Goal: Entertainment & Leisure: Consume media (video, audio)

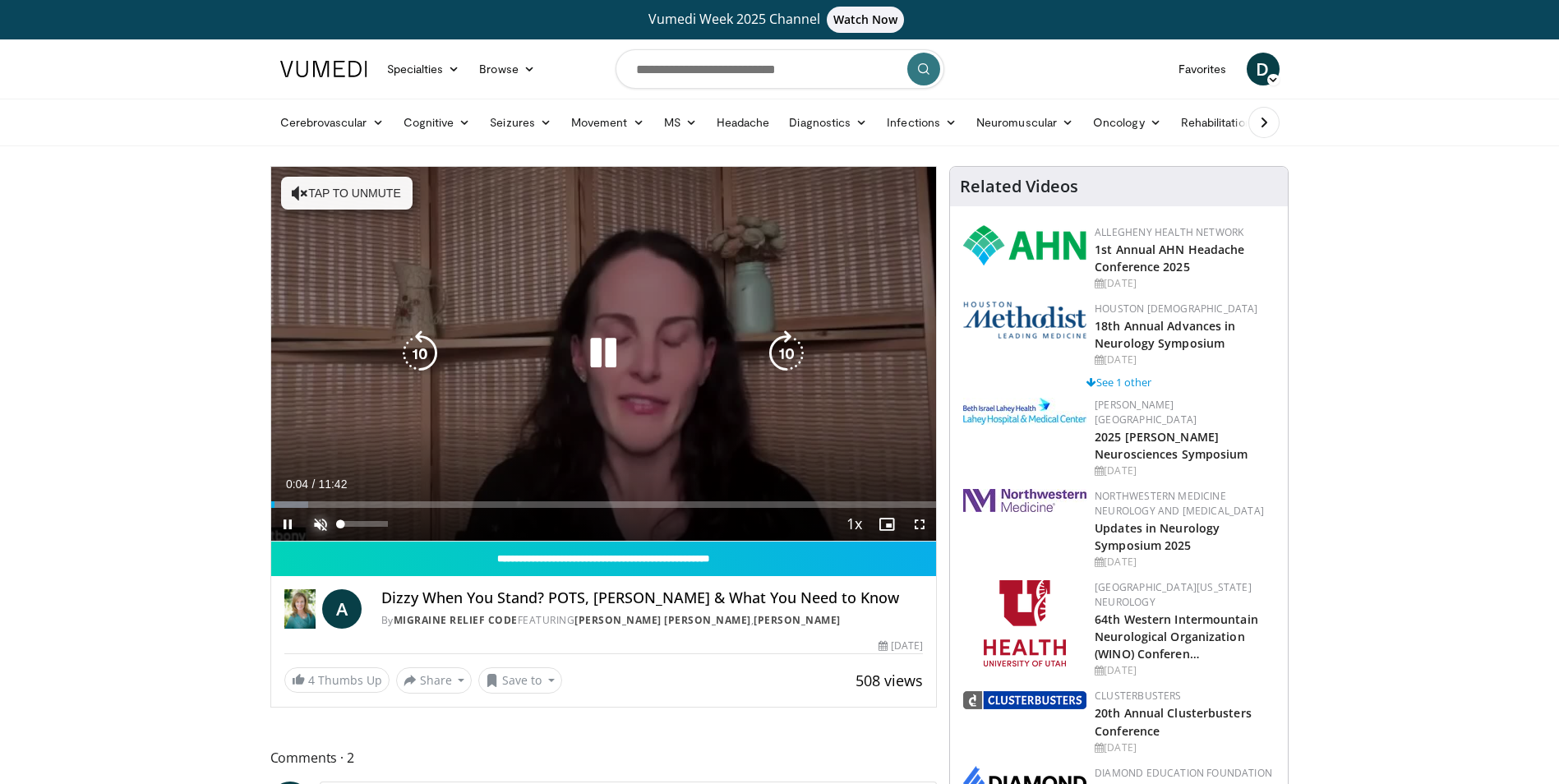
click at [322, 525] on span "Video Player" at bounding box center [320, 524] width 33 height 33
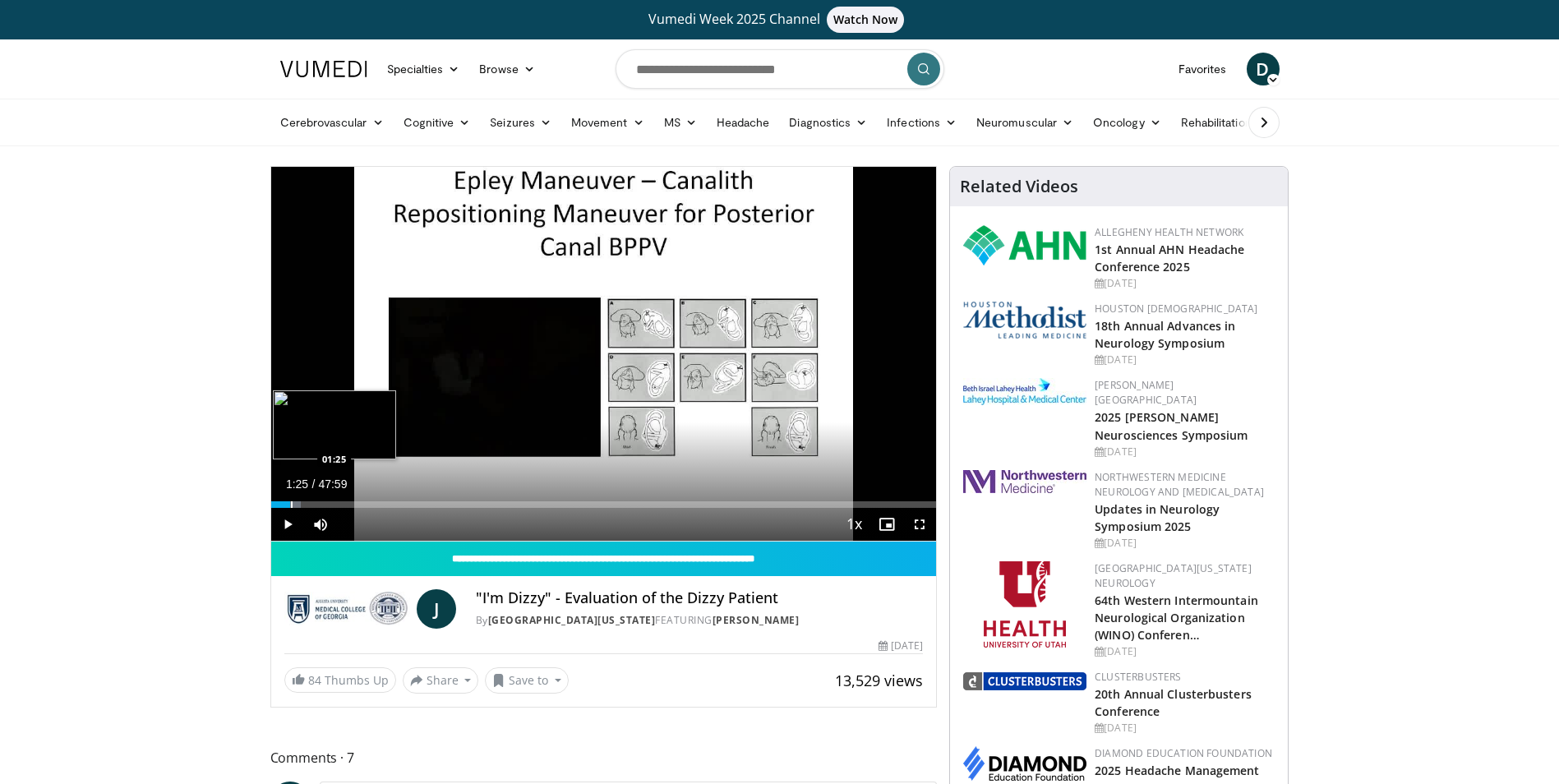
drag, startPoint x: 339, startPoint y: 504, endPoint x: 290, endPoint y: 498, distance: 49.4
click at [290, 498] on div "Loaded : 4.48% 01:25 01:25" at bounding box center [604, 499] width 666 height 15
drag, startPoint x: 285, startPoint y: 504, endPoint x: 265, endPoint y: 504, distance: 20.0
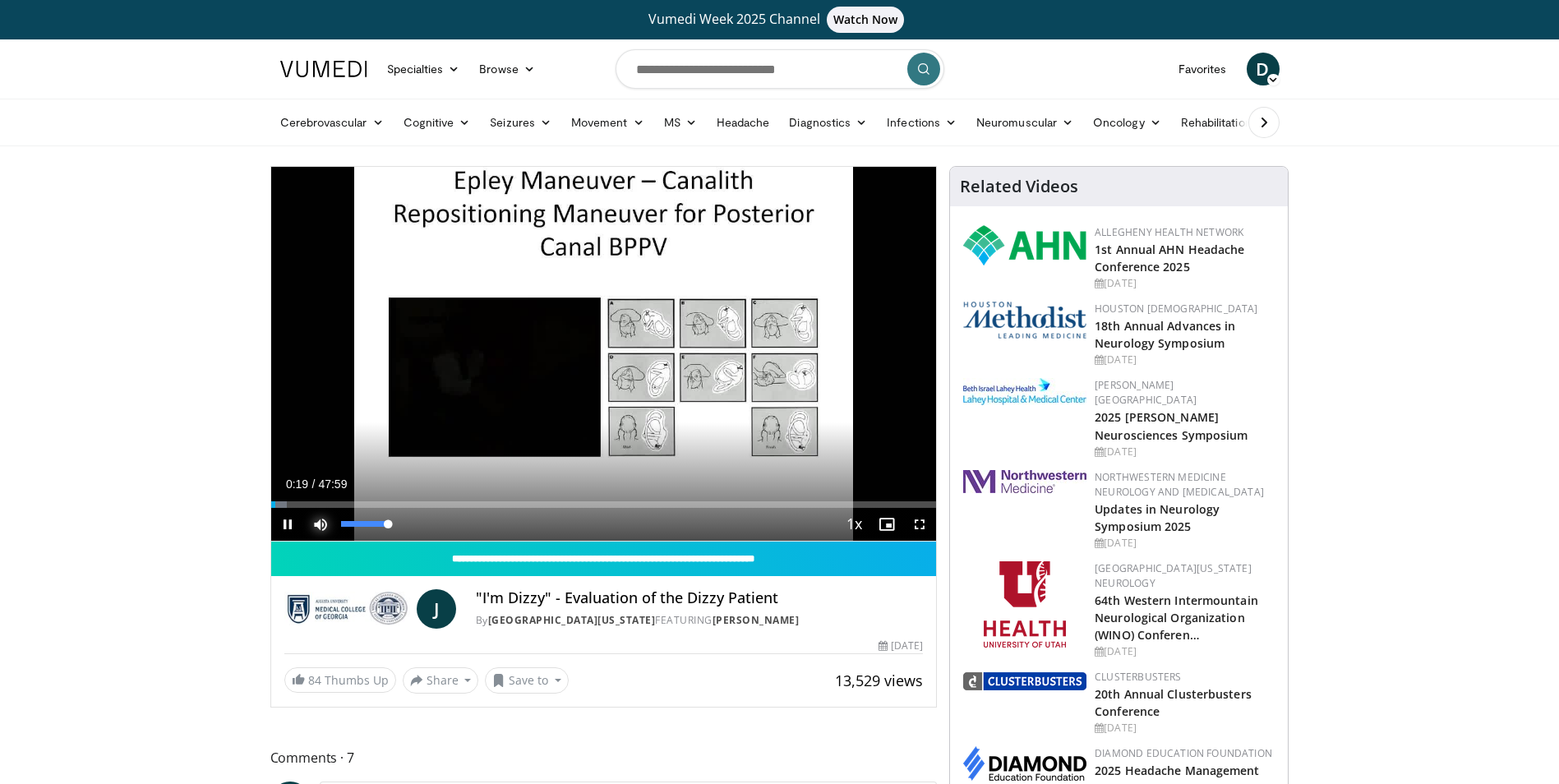
click at [321, 525] on span "Video Player" at bounding box center [320, 524] width 33 height 33
drag, startPoint x: 278, startPoint y: 506, endPoint x: 299, endPoint y: 507, distance: 21.0
click at [300, 507] on div "Progress Bar" at bounding box center [301, 504] width 2 height 6
drag, startPoint x: 297, startPoint y: 507, endPoint x: 313, endPoint y: 507, distance: 16.0
click at [313, 507] on div "Progress Bar" at bounding box center [314, 504] width 2 height 6
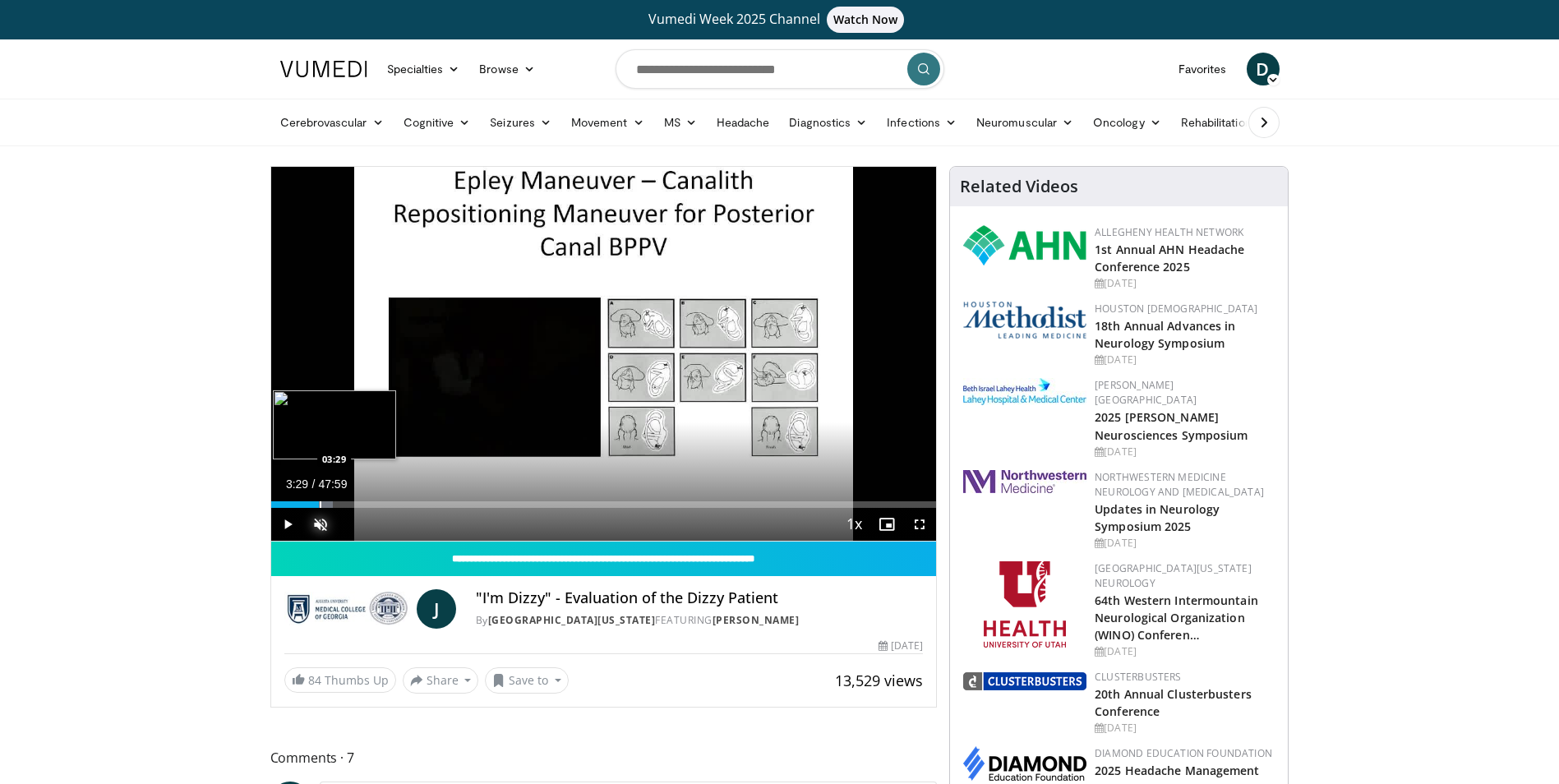
click at [320, 507] on div "Progress Bar" at bounding box center [321, 504] width 2 height 6
click at [328, 507] on div "Progress Bar" at bounding box center [329, 504] width 2 height 6
drag, startPoint x: 329, startPoint y: 505, endPoint x: 339, endPoint y: 505, distance: 10.0
click at [340, 505] on div "Progress Bar" at bounding box center [341, 504] width 2 height 6
drag, startPoint x: 339, startPoint y: 505, endPoint x: 358, endPoint y: 512, distance: 20.2
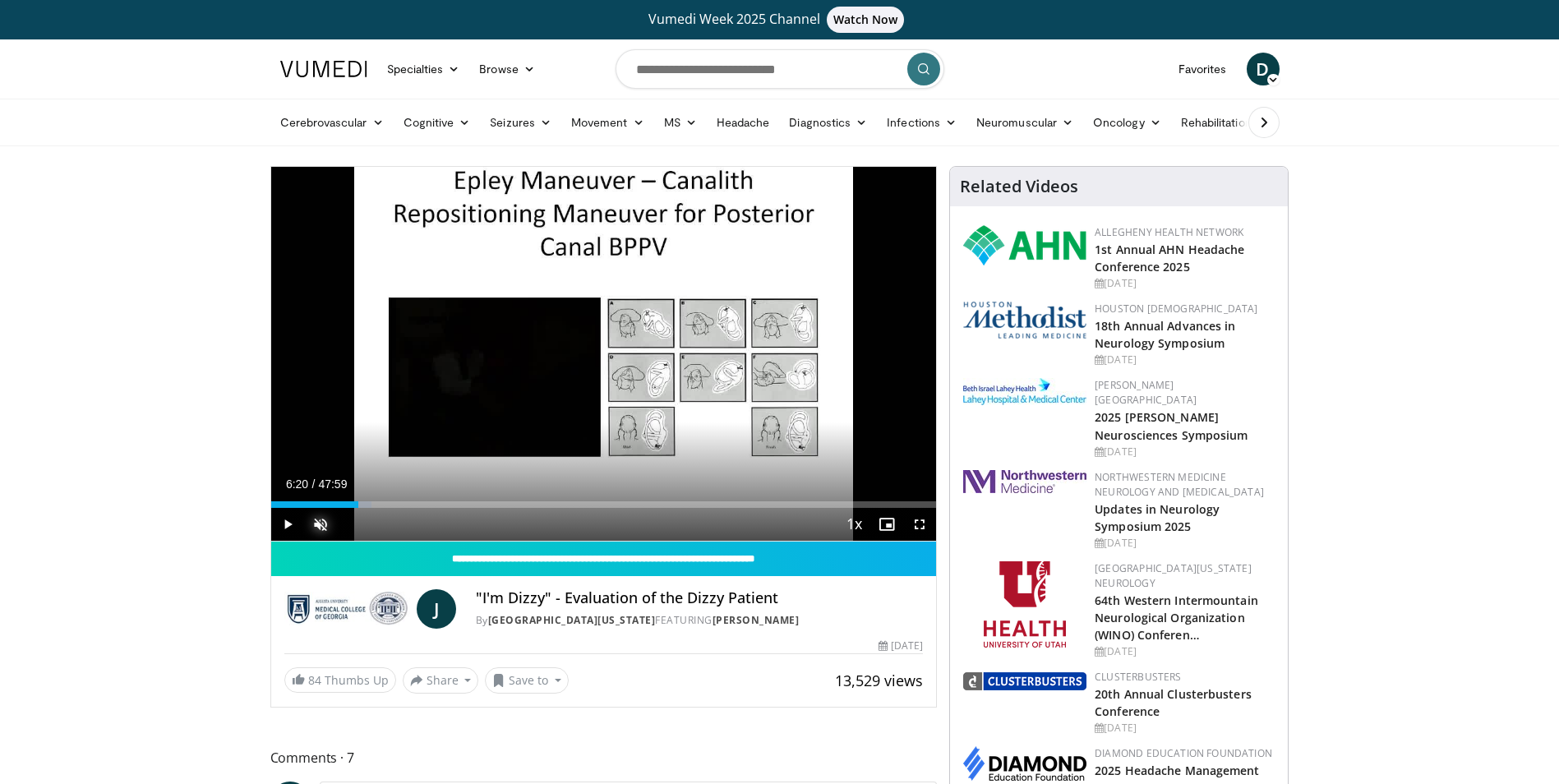
click at [358, 512] on div "Current Time 6:20 / Duration 47:59 Play Skip Backward Skip Forward Unmute 100% …" at bounding box center [604, 524] width 666 height 33
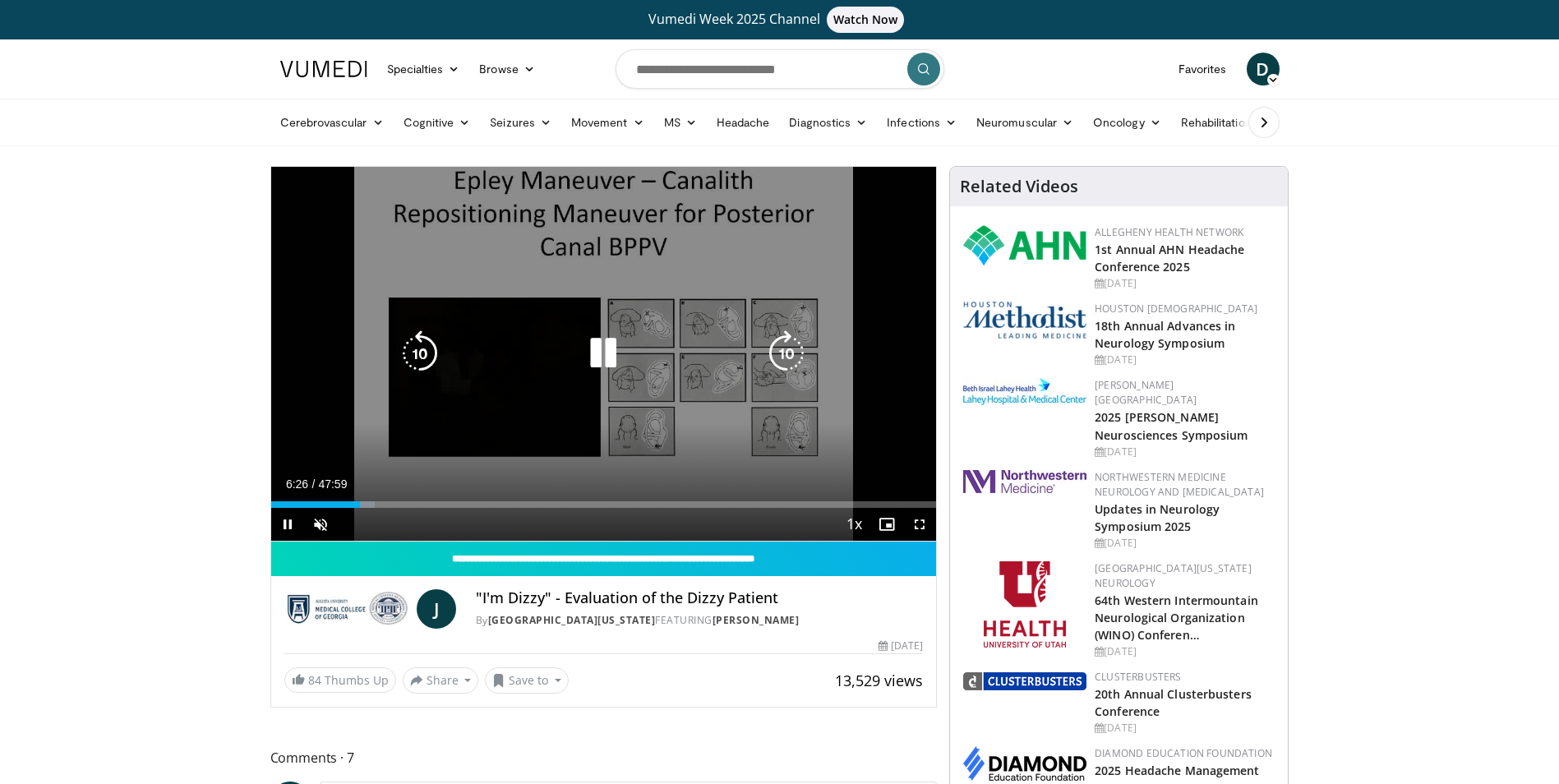
click at [895, 435] on div "10 seconds Tap to unmute" at bounding box center [604, 353] width 666 height 373
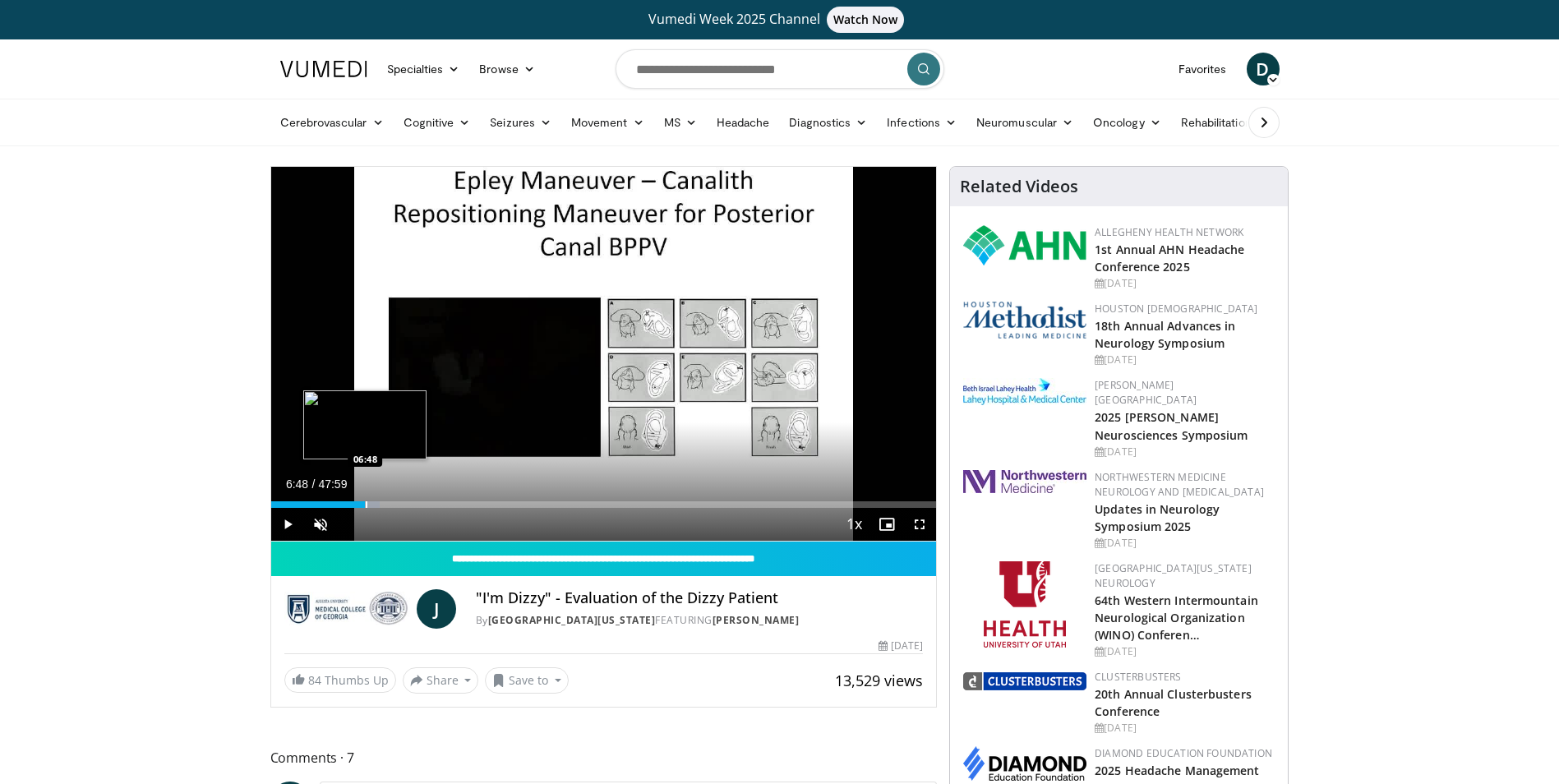
drag, startPoint x: 356, startPoint y: 502, endPoint x: 365, endPoint y: 502, distance: 9.0
click at [365, 502] on div "Progress Bar" at bounding box center [366, 504] width 2 height 6
drag, startPoint x: 365, startPoint y: 502, endPoint x: 409, endPoint y: 515, distance: 45.9
click at [409, 515] on div "Current Time 10:00 / Duration 47:59 Play Skip Backward Skip Forward Unmute 100%…" at bounding box center [604, 524] width 666 height 33
click at [411, 504] on div "Progress Bar" at bounding box center [412, 504] width 2 height 6
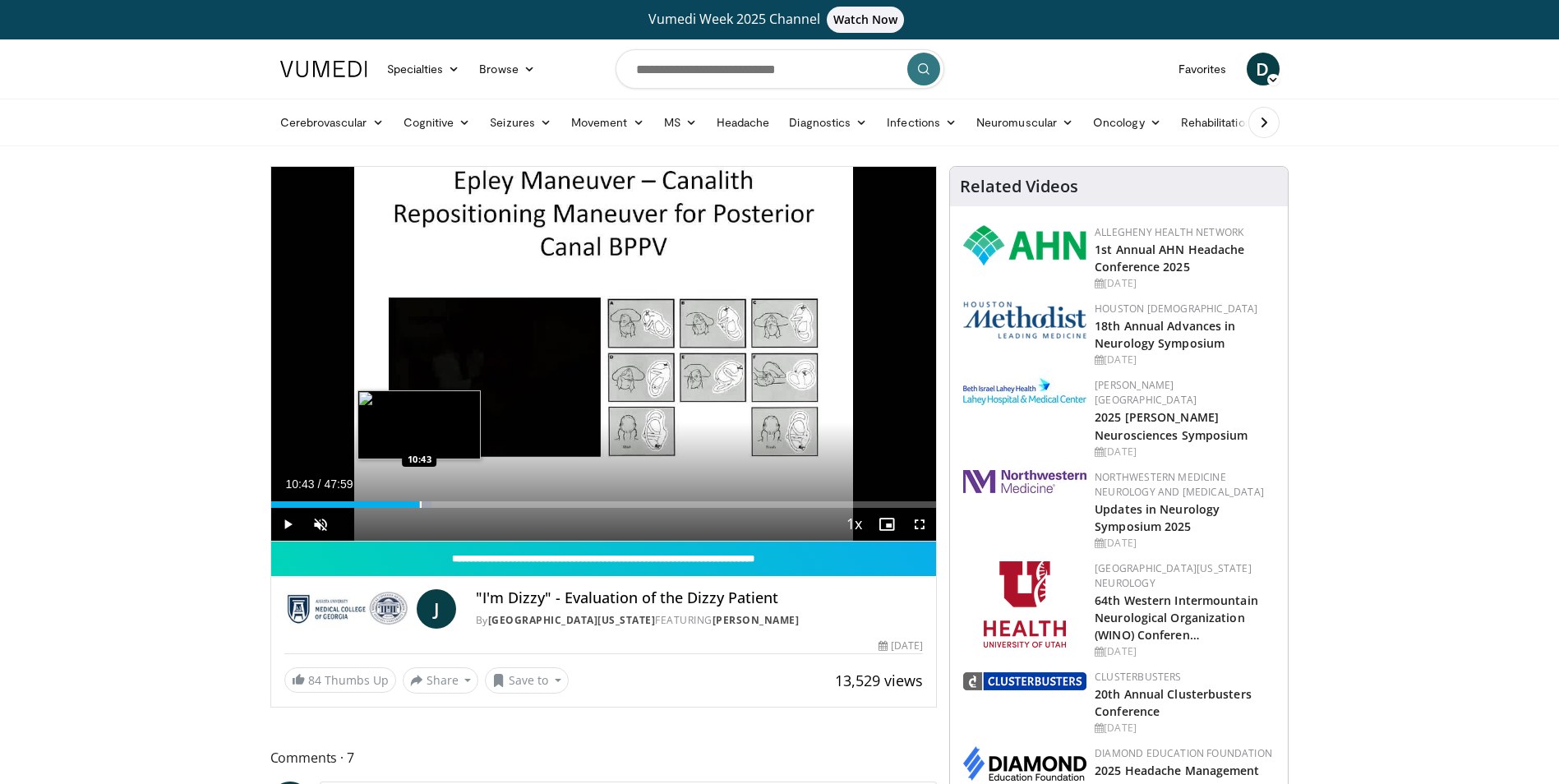
drag, startPoint x: 409, startPoint y: 504, endPoint x: 419, endPoint y: 504, distance: 10.0
click at [420, 504] on div "Progress Bar" at bounding box center [421, 504] width 2 height 6
drag, startPoint x: 417, startPoint y: 508, endPoint x: 409, endPoint y: 504, distance: 8.9
click at [409, 508] on div "Current Time 10:43 / Duration 47:59 Play Skip Backward Skip Forward Unmute 100%…" at bounding box center [604, 524] width 666 height 33
drag, startPoint x: 409, startPoint y: 504, endPoint x: 427, endPoint y: 505, distance: 18.0
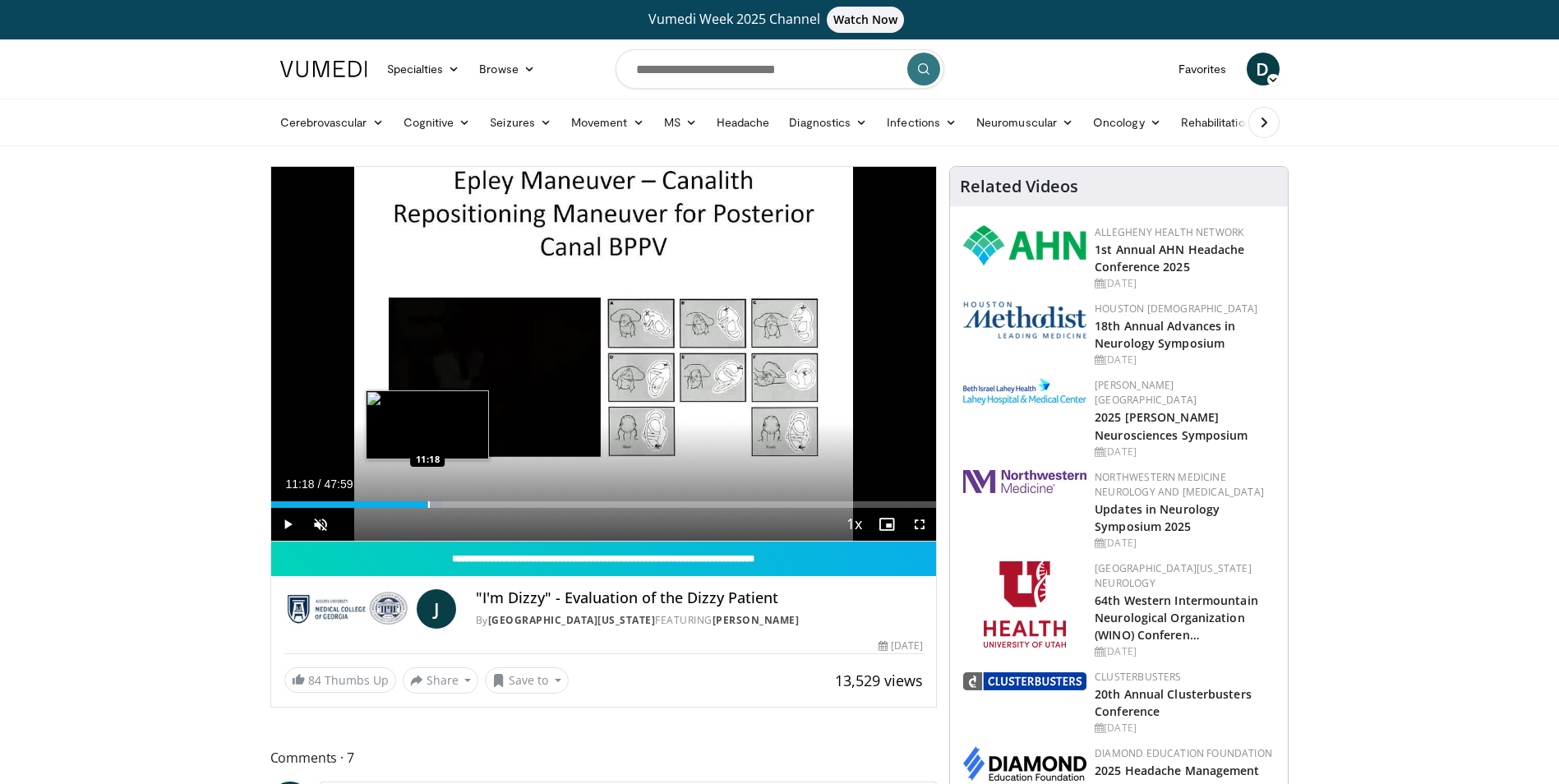
click at [427, 505] on div "Loaded : 25.70% 11:15 11:18" at bounding box center [604, 504] width 666 height 6
click at [434, 505] on div "Progress Bar" at bounding box center [435, 504] width 2 height 6
drag, startPoint x: 434, startPoint y: 505, endPoint x: 445, endPoint y: 506, distance: 11.0
click at [446, 506] on div "Progress Bar" at bounding box center [447, 504] width 2 height 6
drag, startPoint x: 445, startPoint y: 506, endPoint x: 453, endPoint y: 507, distance: 8.1
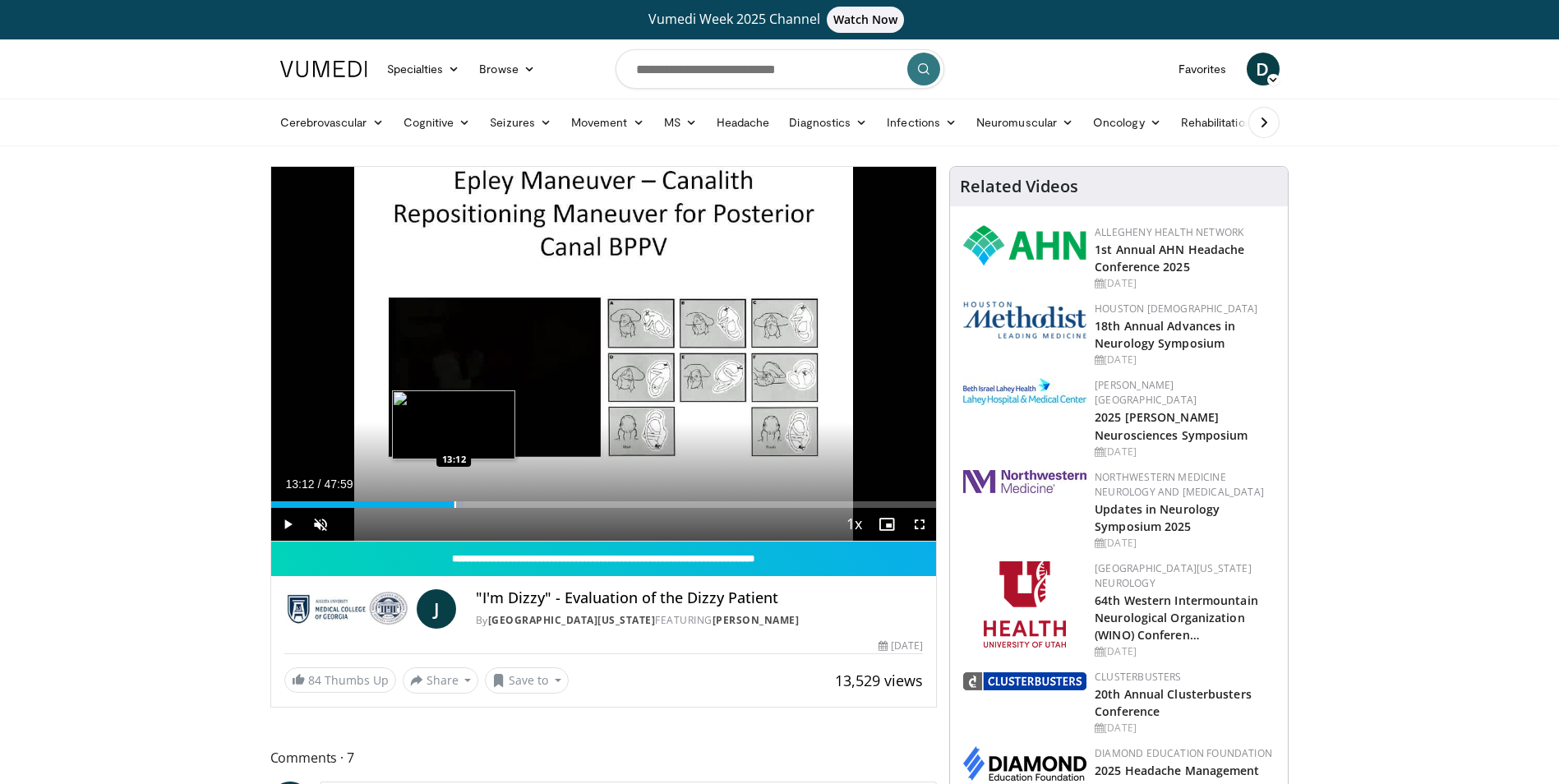
click at [454, 507] on div "Progress Bar" at bounding box center [455, 504] width 2 height 6
click at [453, 507] on div "Progress Bar" at bounding box center [454, 504] width 2 height 6
click at [461, 508] on div "Current Time 13:41 / Duration 47:59 Play Skip Backward Skip Forward Unmute 100%…" at bounding box center [604, 524] width 666 height 33
click at [465, 505] on div "Progress Bar" at bounding box center [466, 504] width 2 height 6
click at [461, 508] on div "Current Time 13:44 / Duration 47:59 Play Skip Backward Skip Forward Unmute 100%…" at bounding box center [604, 524] width 666 height 33
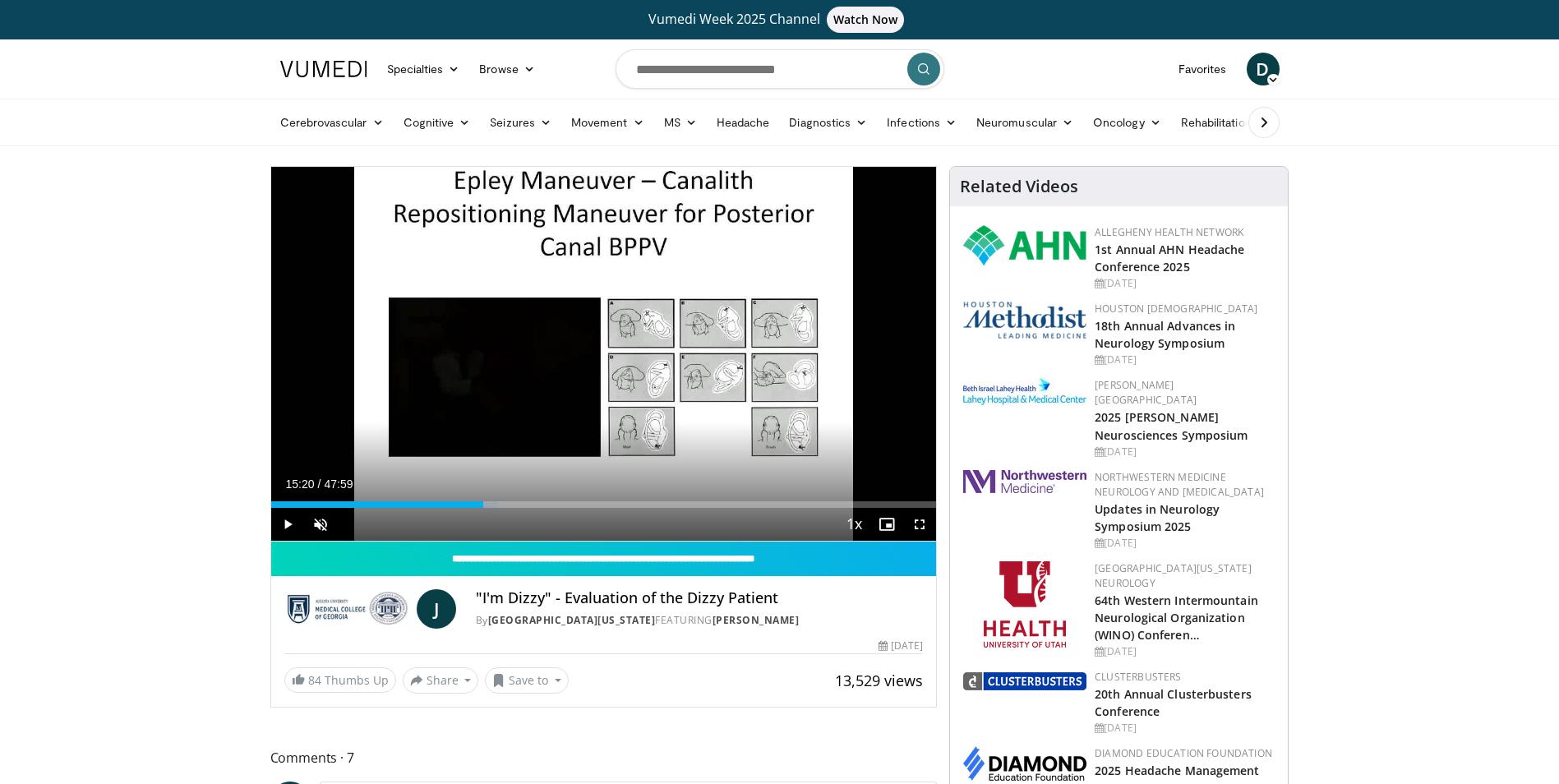
drag, startPoint x: 460, startPoint y: 505, endPoint x: 483, endPoint y: 513, distance: 24.4
click at [483, 513] on div "Current Time 15:20 / Duration 47:59 Play Skip Backward Skip Forward Unmute 100%…" at bounding box center [604, 524] width 666 height 33
drag, startPoint x: 482, startPoint y: 507, endPoint x: 519, endPoint y: 510, distance: 37.1
click at [519, 510] on div "Current Time 17:53 / Duration 47:59 Play Skip Backward Skip Forward Unmute 100%…" at bounding box center [604, 524] width 666 height 33
drag, startPoint x: 518, startPoint y: 505, endPoint x: 535, endPoint y: 510, distance: 17.7
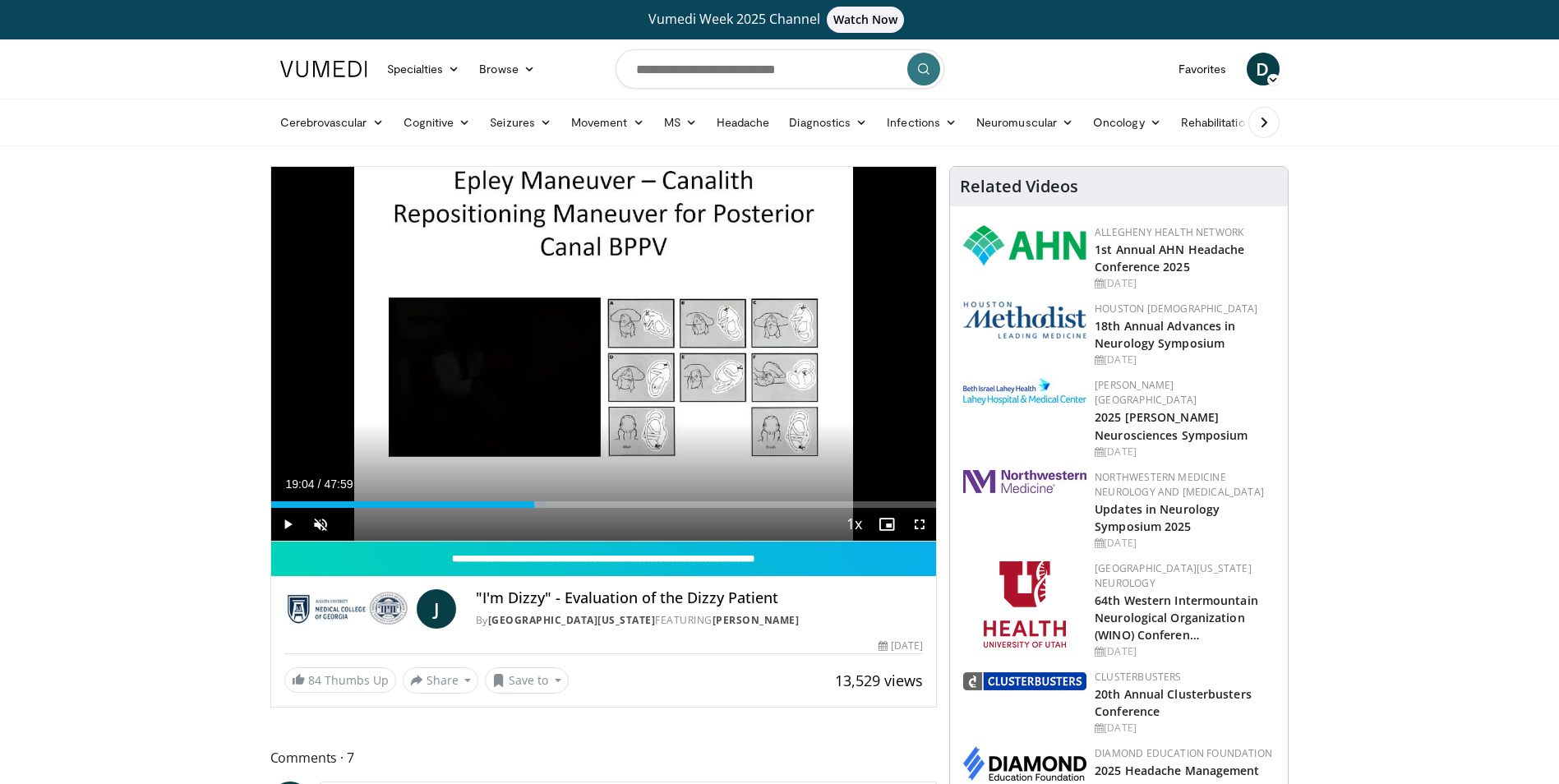
click at [535, 510] on div "Current Time 19:04 / Duration 47:59 Play Skip Backward Skip Forward Unmute 100%…" at bounding box center [604, 524] width 666 height 33
drag, startPoint x: 533, startPoint y: 504, endPoint x: 567, endPoint y: 509, distance: 34.4
click at [567, 509] on div "Current Time 21:23 / Duration 47:59 Play Skip Backward Skip Forward Unmute 100%…" at bounding box center [604, 524] width 666 height 33
drag, startPoint x: 568, startPoint y: 507, endPoint x: 583, endPoint y: 511, distance: 15.5
click at [583, 511] on div "Current Time 22:34 / Duration 47:59 Play Skip Backward Skip Forward Unmute 100%…" at bounding box center [604, 524] width 666 height 33
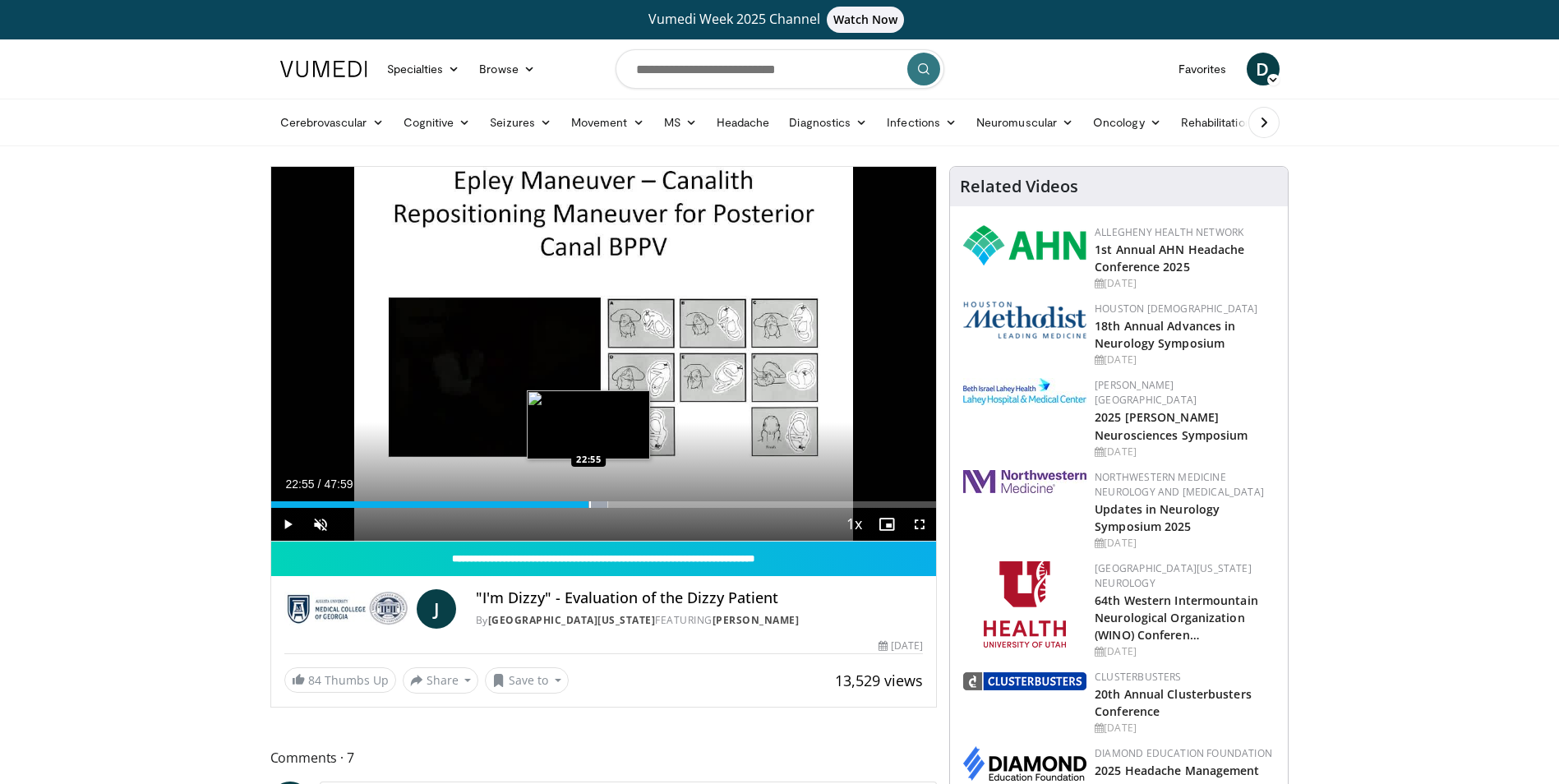
click at [589, 506] on div "Loaded : 50.64% 22:59 22:55" at bounding box center [604, 504] width 666 height 6
click at [325, 520] on span "Video Player" at bounding box center [320, 524] width 33 height 33
click at [287, 524] on span "Video Player" at bounding box center [287, 524] width 33 height 33
drag, startPoint x: 619, startPoint y: 507, endPoint x: 645, endPoint y: 508, distance: 26.0
click at [645, 508] on video-js "**********" at bounding box center [604, 353] width 666 height 374
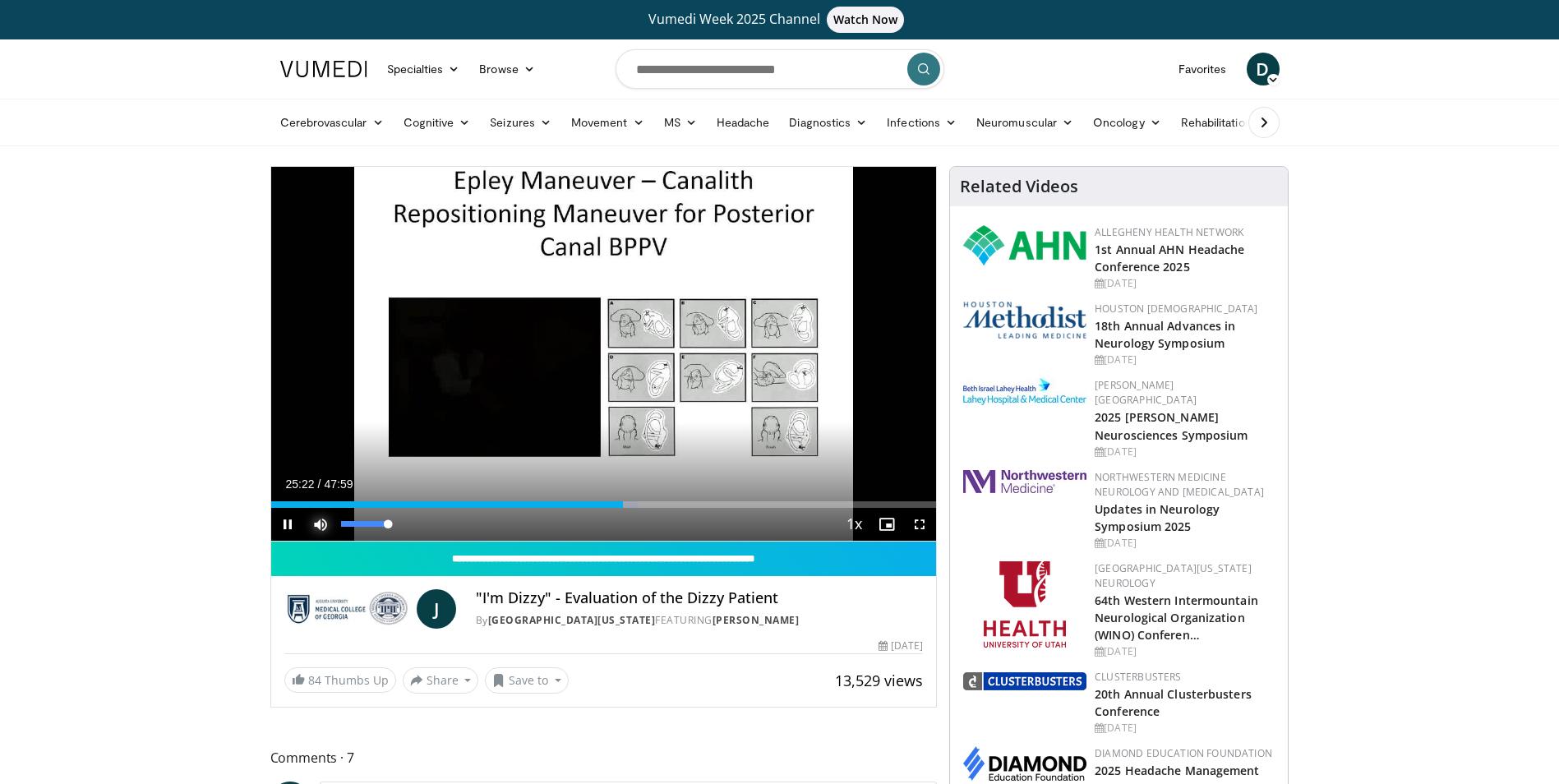
click at [313, 521] on span "Video Player" at bounding box center [320, 524] width 33 height 33
click at [638, 506] on div "Progress Bar" at bounding box center [639, 504] width 2 height 6
drag, startPoint x: 637, startPoint y: 504, endPoint x: 609, endPoint y: 499, distance: 28.4
click at [609, 499] on div "Loaded : 51.05% 24:38 24:35" at bounding box center [604, 499] width 666 height 15
drag, startPoint x: 610, startPoint y: 501, endPoint x: 627, endPoint y: 501, distance: 17.0
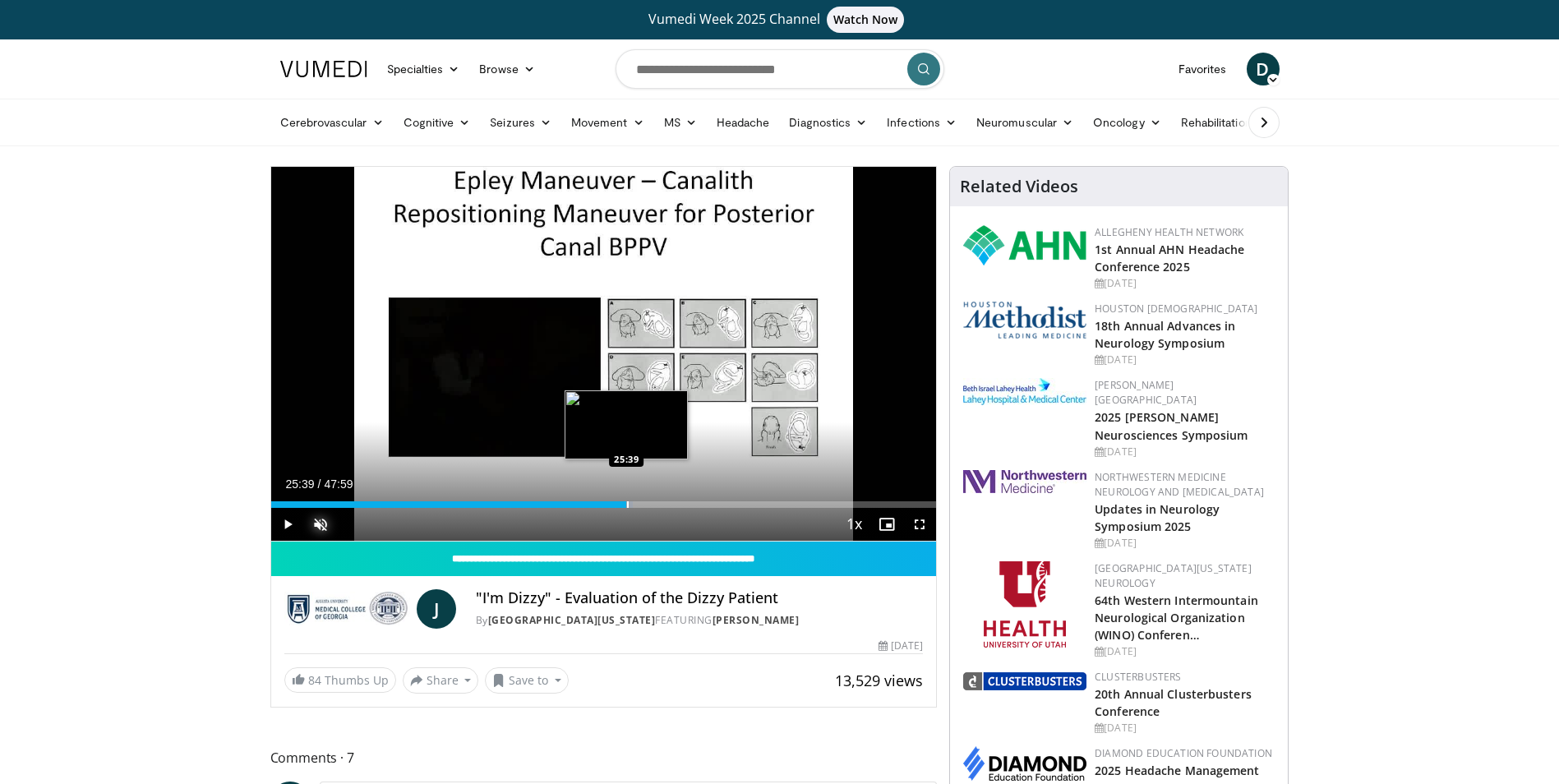
click at [628, 501] on div "Progress Bar" at bounding box center [628, 504] width 2 height 6
drag, startPoint x: 630, startPoint y: 506, endPoint x: 640, endPoint y: 506, distance: 10.0
click at [641, 506] on div "Progress Bar" at bounding box center [642, 504] width 2 height 6
click at [648, 507] on div "Progress Bar" at bounding box center [649, 504] width 2 height 6
click at [641, 507] on div "27:22" at bounding box center [456, 504] width 371 height 6
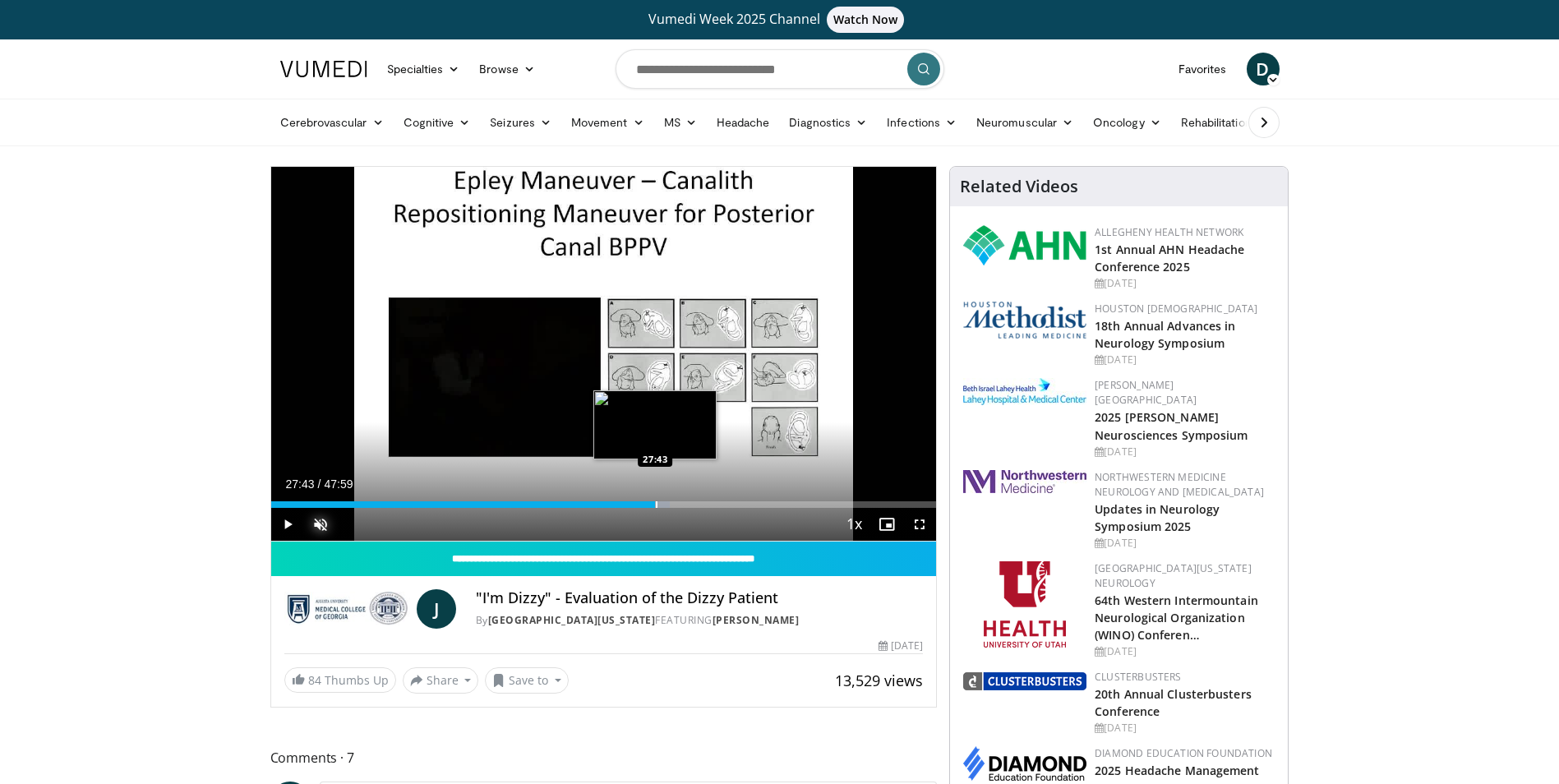
drag, startPoint x: 645, startPoint y: 506, endPoint x: 655, endPoint y: 506, distance: 10.0
click at [656, 506] on div "Progress Bar" at bounding box center [657, 504] width 2 height 6
click at [662, 507] on div "Progress Bar" at bounding box center [663, 504] width 2 height 6
drag, startPoint x: 662, startPoint y: 507, endPoint x: 692, endPoint y: 511, distance: 30.3
click at [692, 511] on div "Current Time 30:23 / Duration 47:59 Play Skip Backward Skip Forward Unmute 25% …" at bounding box center [604, 524] width 666 height 33
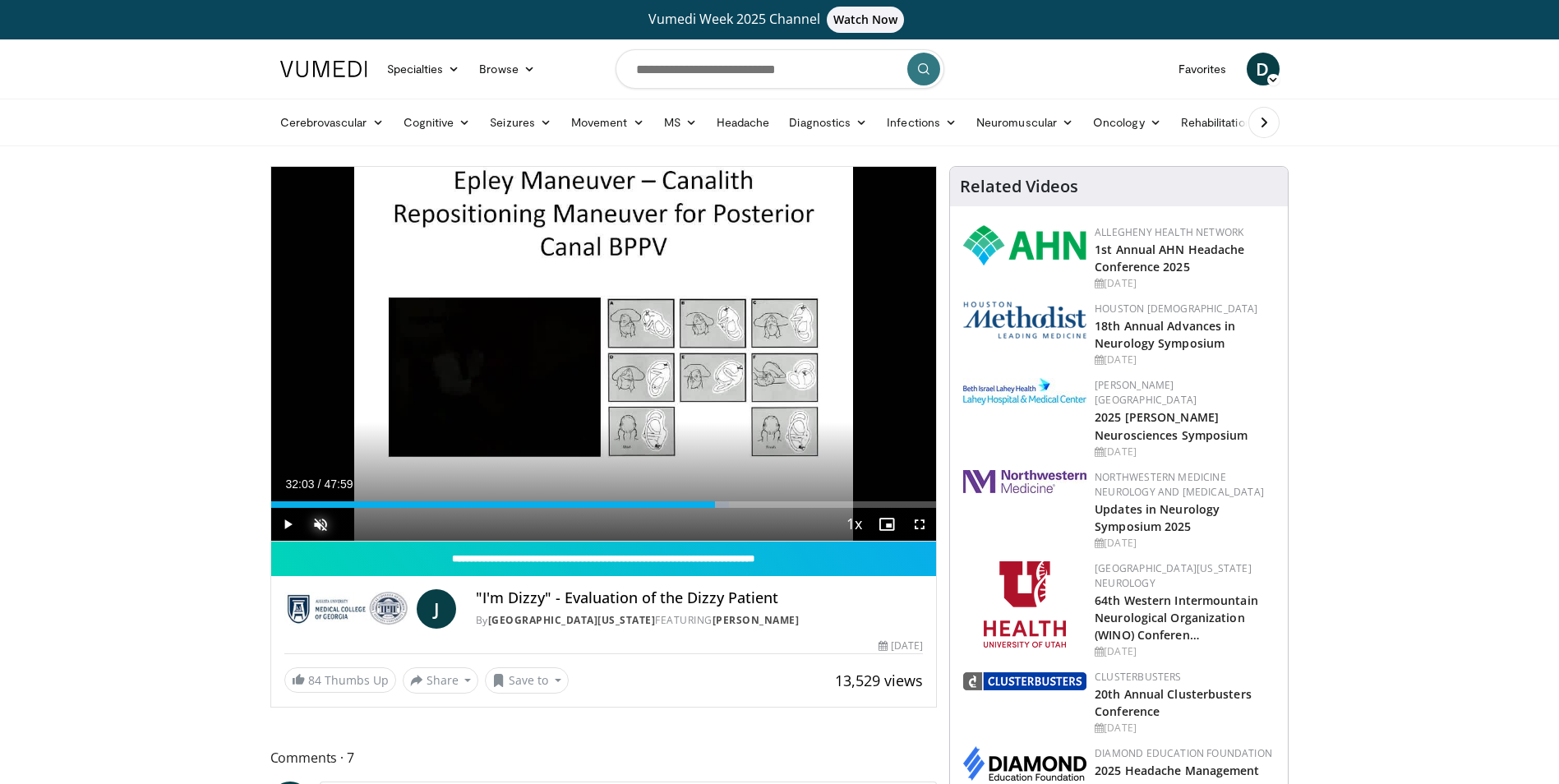
drag, startPoint x: 696, startPoint y: 506, endPoint x: 715, endPoint y: 510, distance: 19.4
click at [715, 510] on div "Current Time 32:03 / Duration 47:59 Play Skip Backward Skip Forward Unmute 25% …" at bounding box center [604, 524] width 666 height 33
drag, startPoint x: 718, startPoint y: 507, endPoint x: 741, endPoint y: 508, distance: 23.0
click at [741, 508] on div "Current Time 33:56 / Duration 47:59 Play Skip Backward Skip Forward Unmute 25% …" at bounding box center [604, 524] width 666 height 33
drag, startPoint x: 741, startPoint y: 507, endPoint x: 751, endPoint y: 509, distance: 10.2
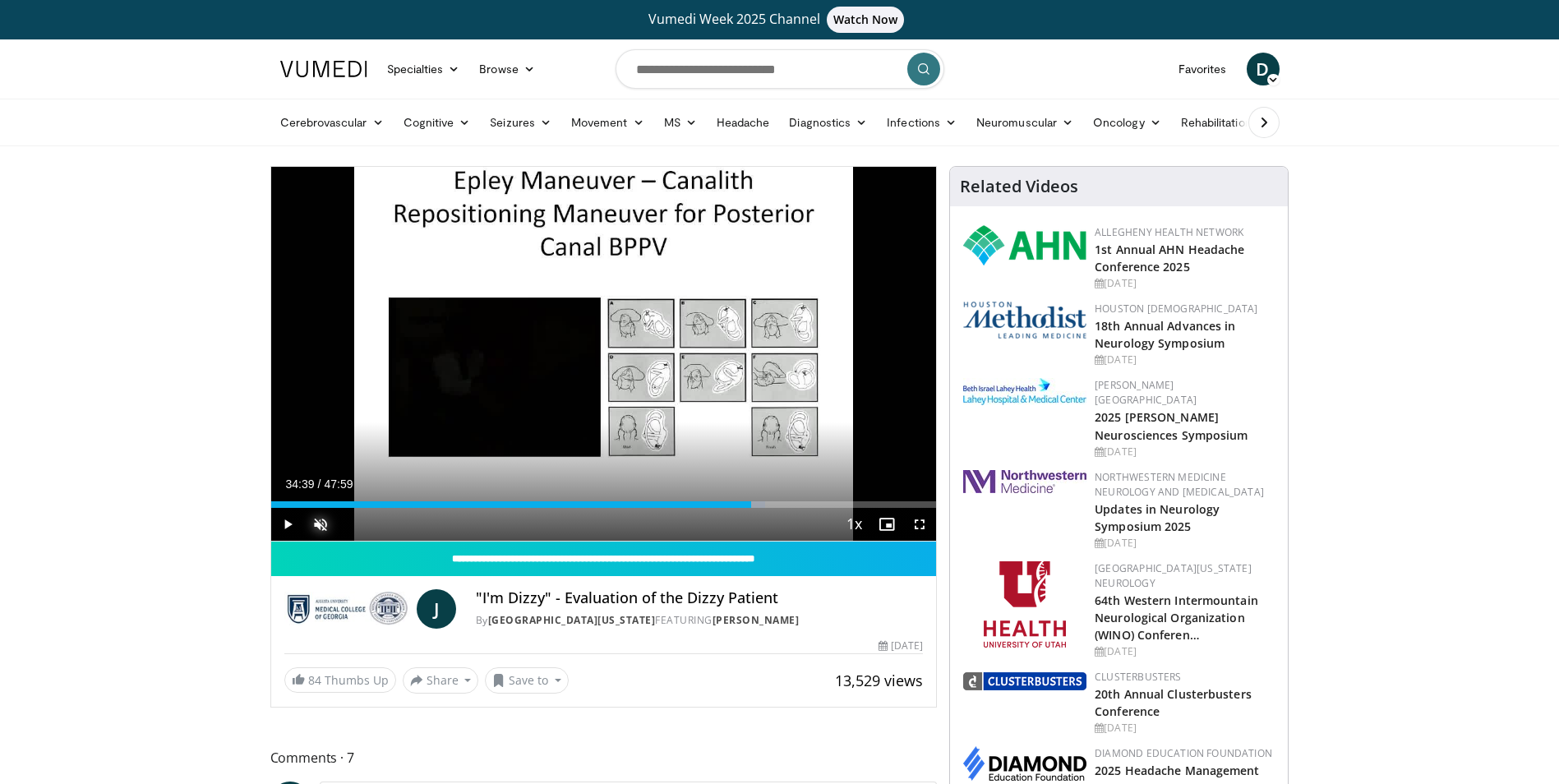
click at [751, 509] on div "Current Time 34:39 / Duration 47:59 Play Skip Backward Skip Forward Unmute 25% …" at bounding box center [604, 524] width 666 height 33
drag, startPoint x: 747, startPoint y: 506, endPoint x: 776, endPoint y: 513, distance: 29.8
click at [776, 513] on div "Current Time 36:26 / Duration 47:59 Play Skip Backward Skip Forward Unmute 25% …" at bounding box center [604, 524] width 666 height 33
drag, startPoint x: 776, startPoint y: 505, endPoint x: 785, endPoint y: 506, distance: 9.1
click at [785, 506] on div "Progress Bar" at bounding box center [786, 504] width 2 height 6
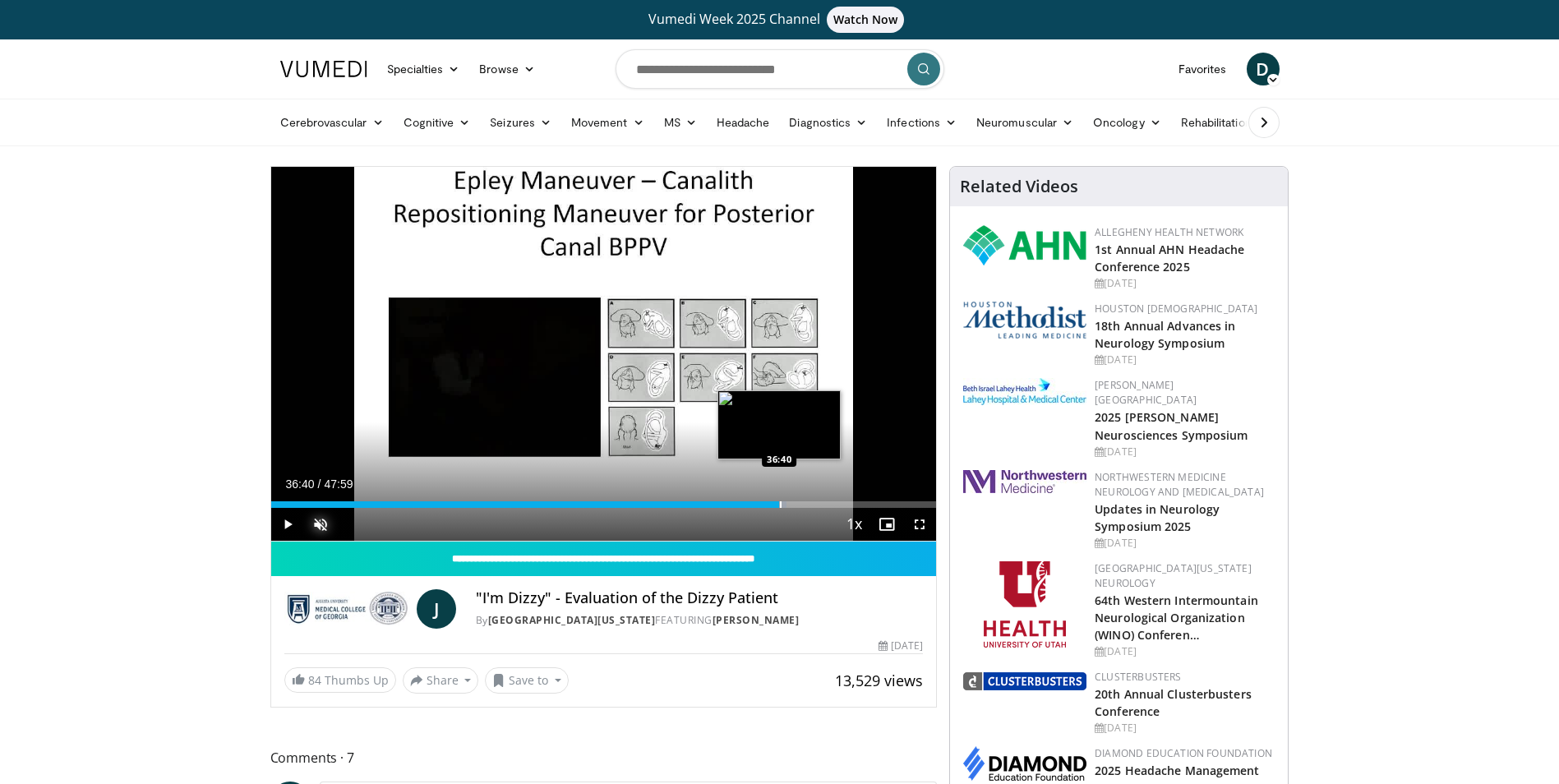
drag, startPoint x: 788, startPoint y: 505, endPoint x: 779, endPoint y: 505, distance: 9.0
click at [780, 505] on div "Progress Bar" at bounding box center [781, 504] width 2 height 6
click at [318, 524] on span "Video Player" at bounding box center [320, 524] width 33 height 33
